Goal: Navigation & Orientation: Find specific page/section

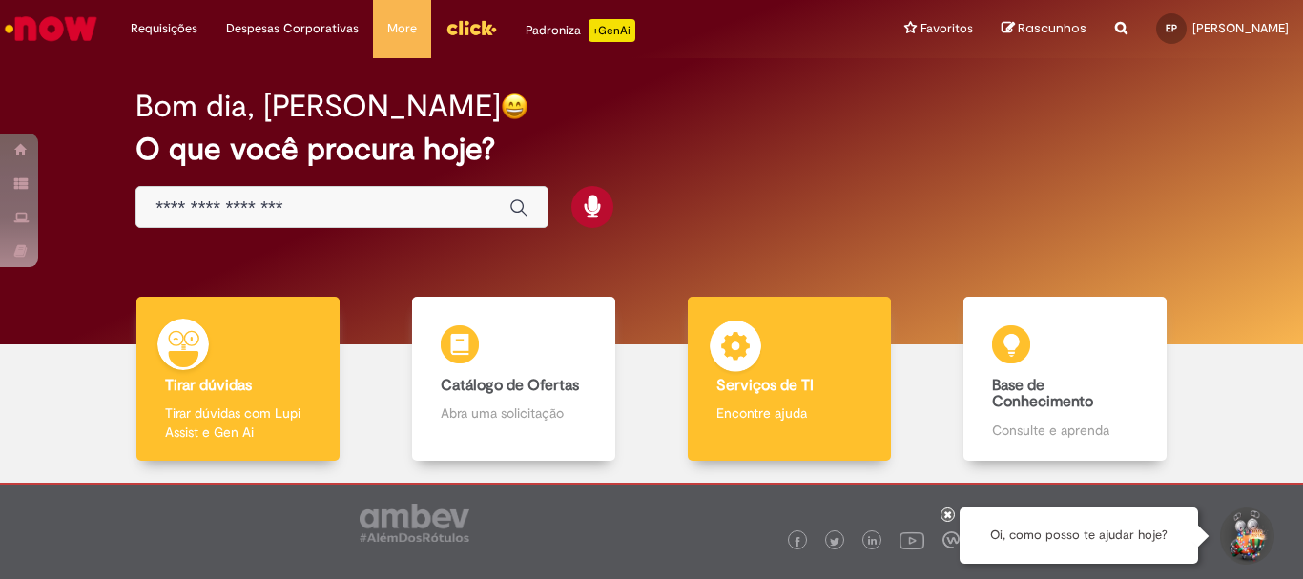
click at [739, 395] on div "Serviços de TI Serviços de TI Encontre ajuda" at bounding box center [789, 379] width 202 height 165
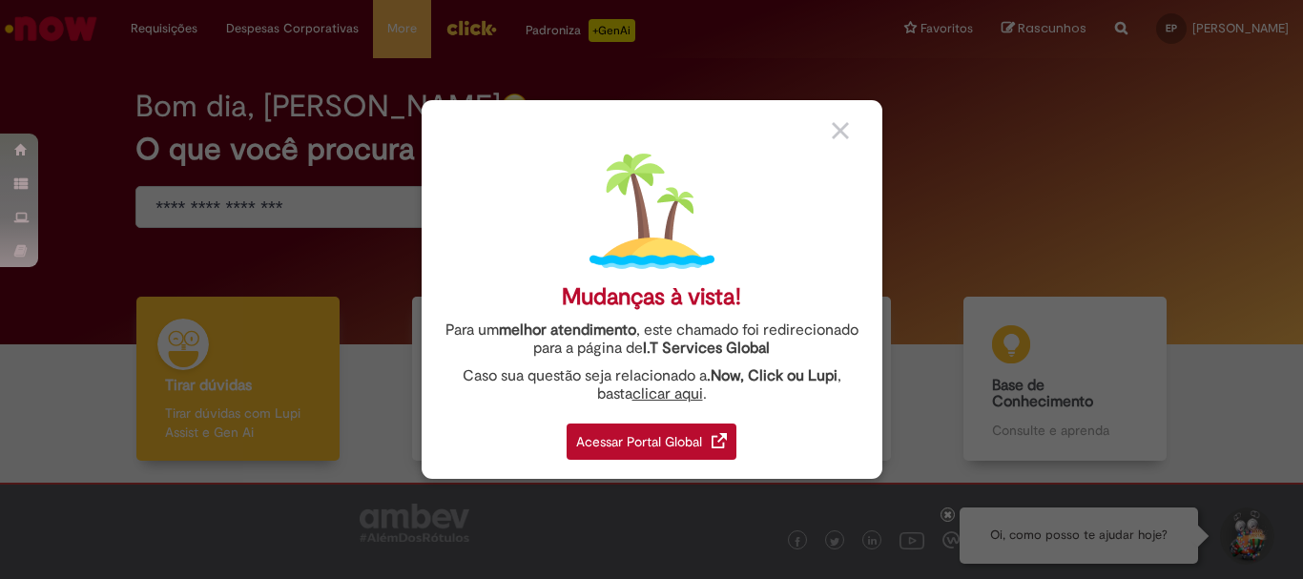
click at [690, 448] on div "Acessar Portal Global" at bounding box center [652, 442] width 170 height 36
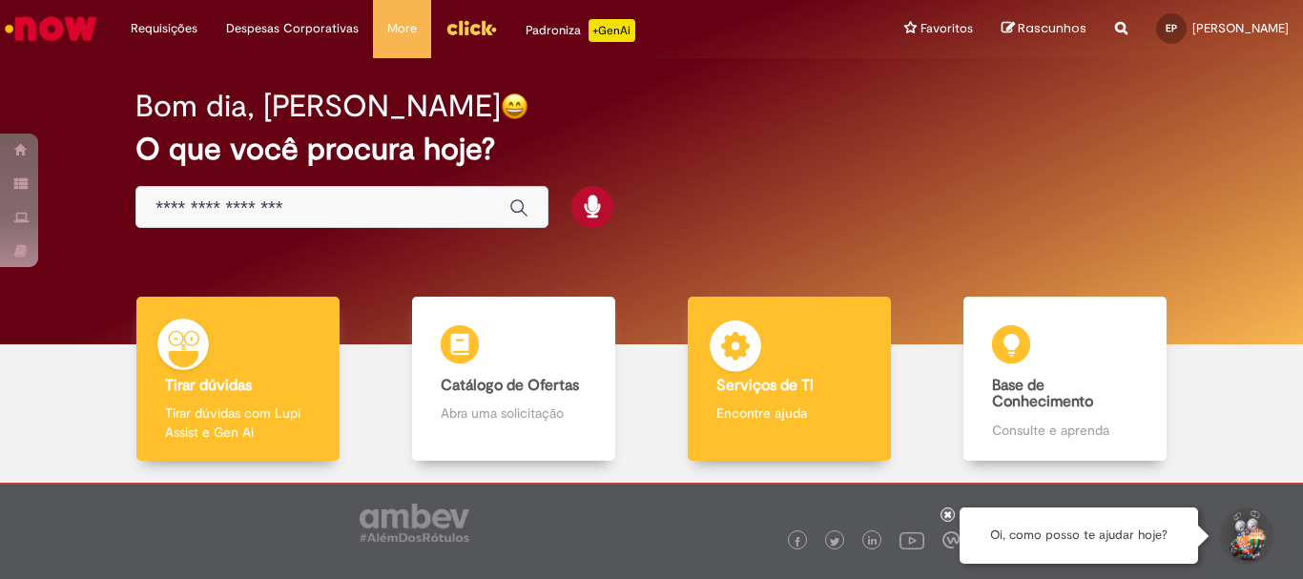
click at [747, 356] on img at bounding box center [735, 349] width 57 height 57
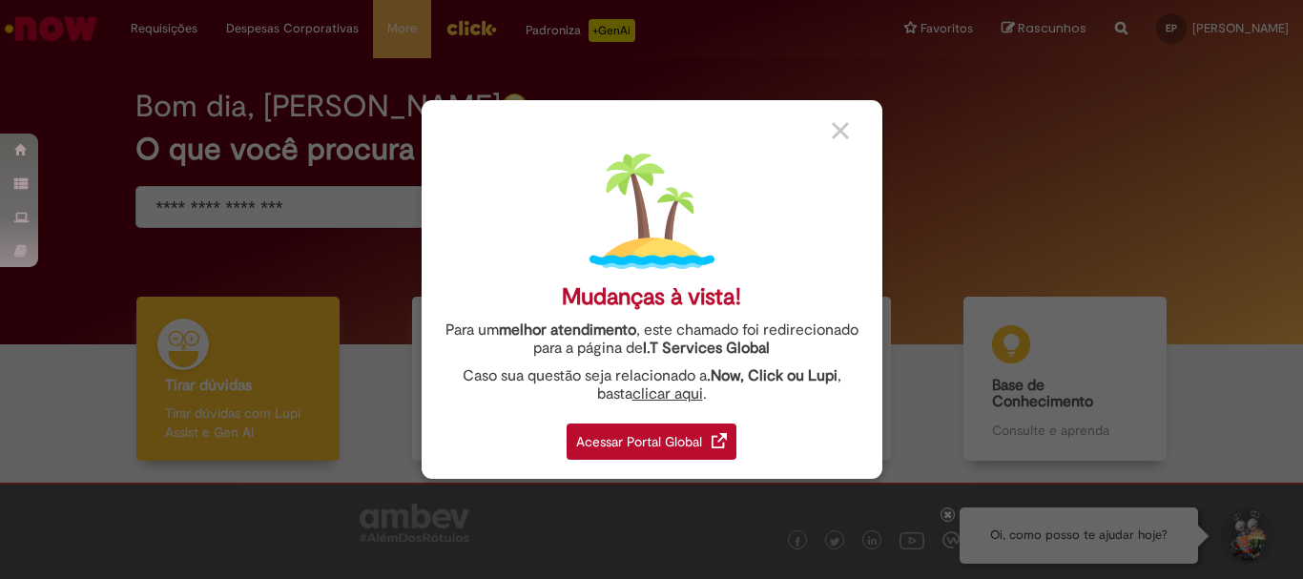
click at [856, 123] on div at bounding box center [850, 129] width 36 height 20
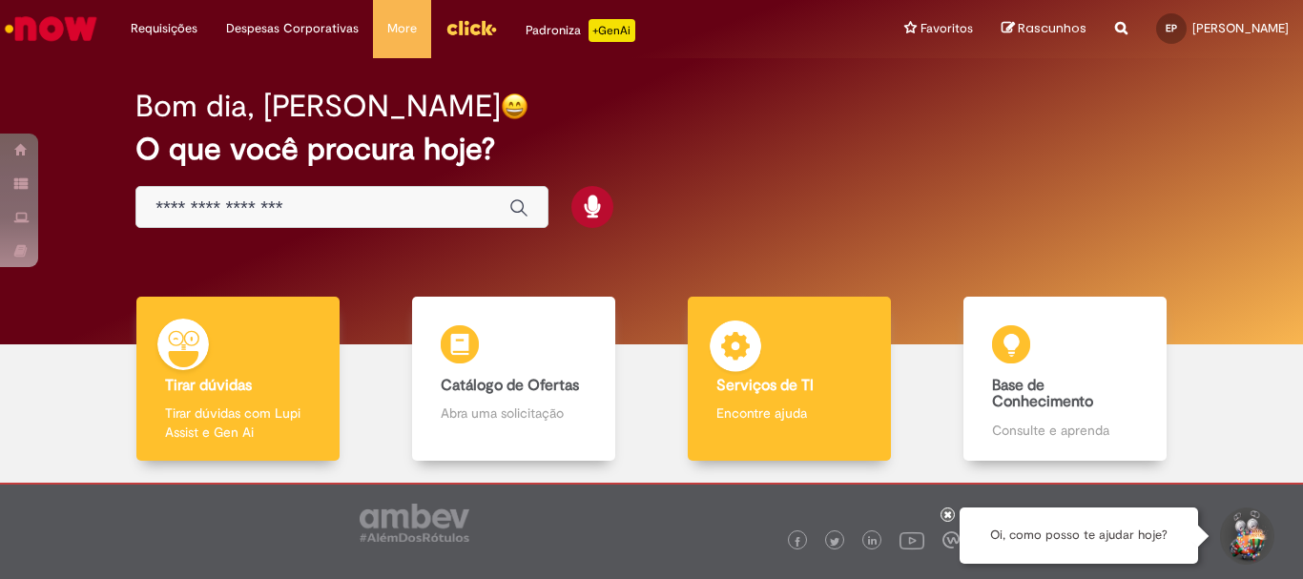
click at [788, 376] on b "Serviços de TI" at bounding box center [765, 385] width 97 height 19
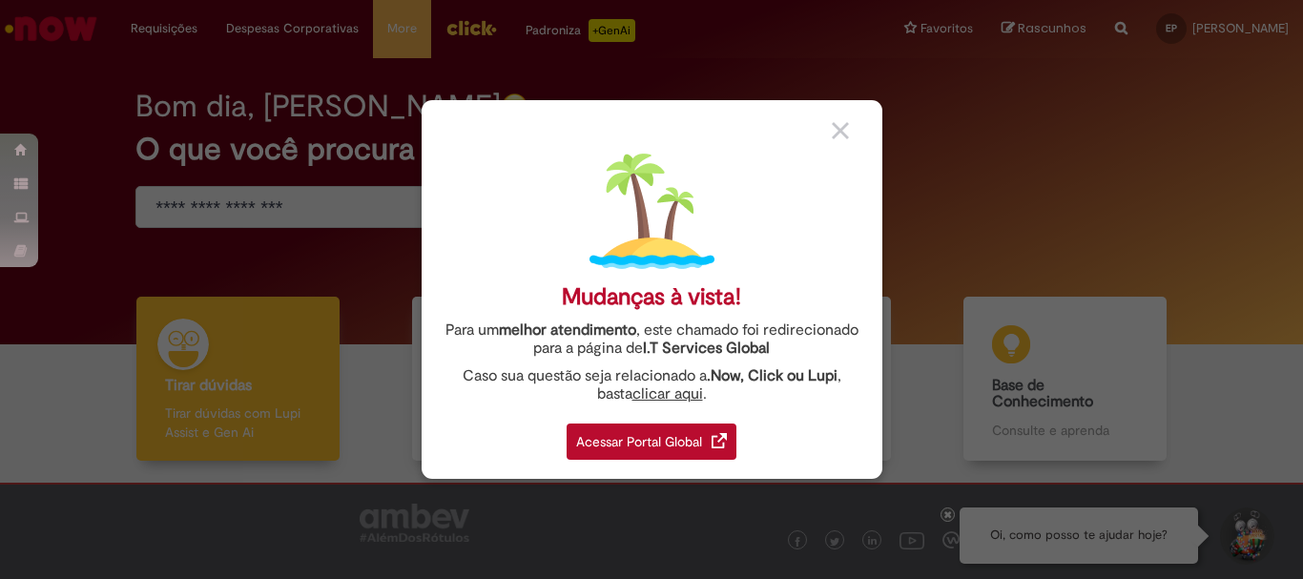
click at [701, 428] on div "Acessar Portal Global" at bounding box center [652, 442] width 170 height 36
